Goal: Check status

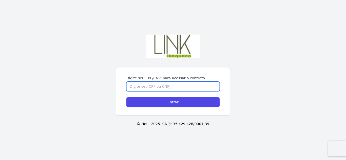
click at [173, 82] on input "Digite seu CPF/CNPJ para acessar o contrato" at bounding box center [172, 87] width 93 height 10
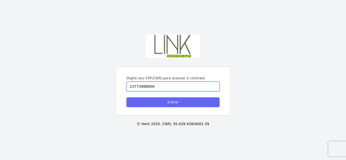
type input "23773988800"
click at [180, 102] on input "Entrar" at bounding box center [172, 102] width 93 height 10
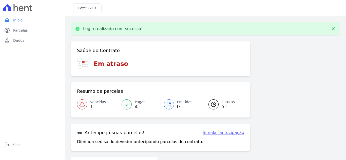
click at [81, 104] on icon at bounding box center [82, 104] width 6 height 6
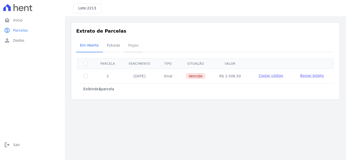
click at [131, 44] on span "Pagas" at bounding box center [133, 45] width 16 height 10
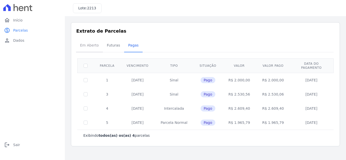
click at [92, 45] on span "Em Aberto" at bounding box center [89, 45] width 25 height 10
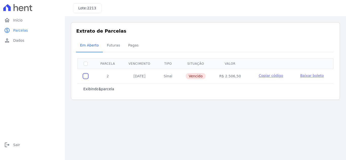
click at [84, 76] on input "checkbox" at bounding box center [85, 76] width 4 height 4
checkbox input "true"
click at [84, 76] on input "checkbox" at bounding box center [85, 76] width 4 height 4
checkbox input "false"
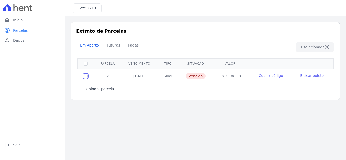
checkbox input "false"
click at [107, 76] on td "2" at bounding box center [108, 76] width 28 height 14
click at [141, 73] on td "15/07/2025" at bounding box center [138, 76] width 35 height 14
click at [132, 43] on span "Pagas" at bounding box center [133, 45] width 16 height 10
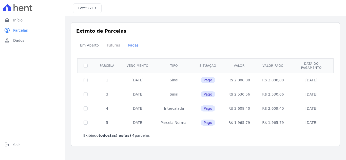
click at [111, 45] on span "Futuras" at bounding box center [113, 45] width 19 height 10
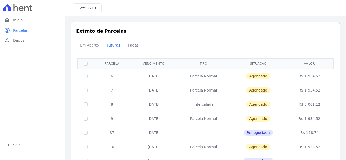
click at [87, 43] on span "Em Aberto" at bounding box center [89, 45] width 25 height 10
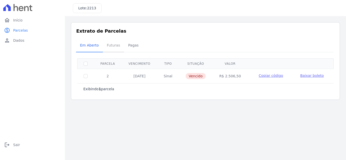
click at [112, 47] on span "Futuras" at bounding box center [113, 45] width 19 height 10
